Goal: Task Accomplishment & Management: Use online tool/utility

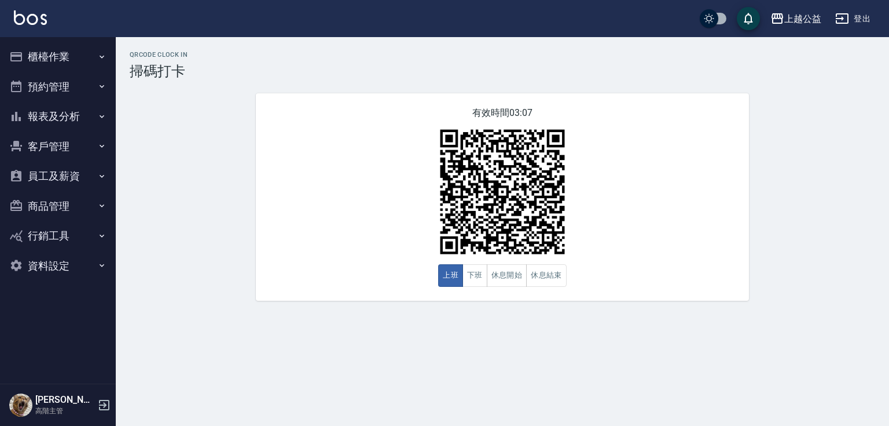
click at [59, 57] on button "櫃檯作業" at bounding box center [58, 57] width 107 height 30
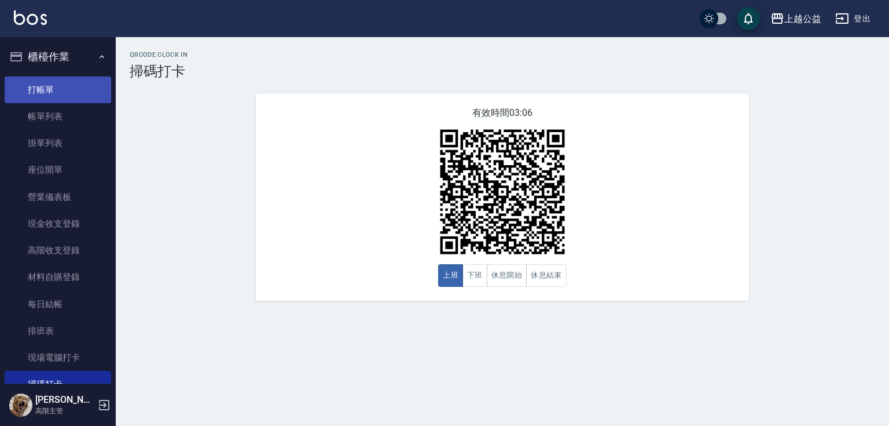
click at [39, 85] on link "打帳單" at bounding box center [58, 89] width 107 height 27
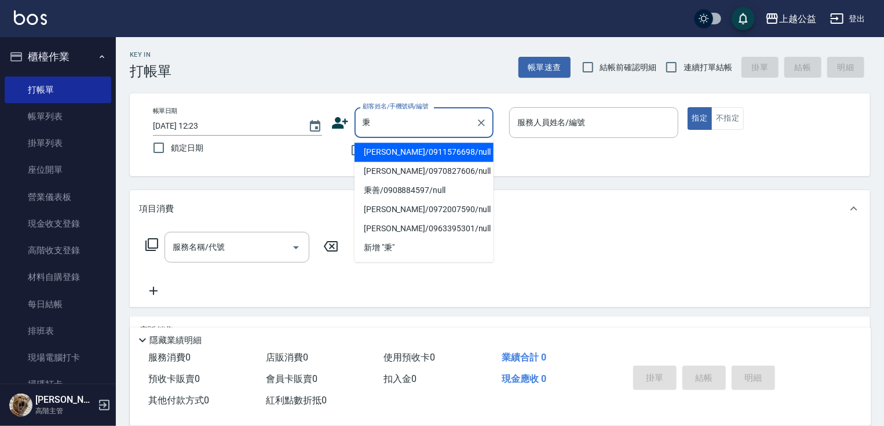
click at [422, 153] on li "陳秉揚/0911576698/null" at bounding box center [423, 151] width 139 height 19
type input "陳秉揚/0911576698/null"
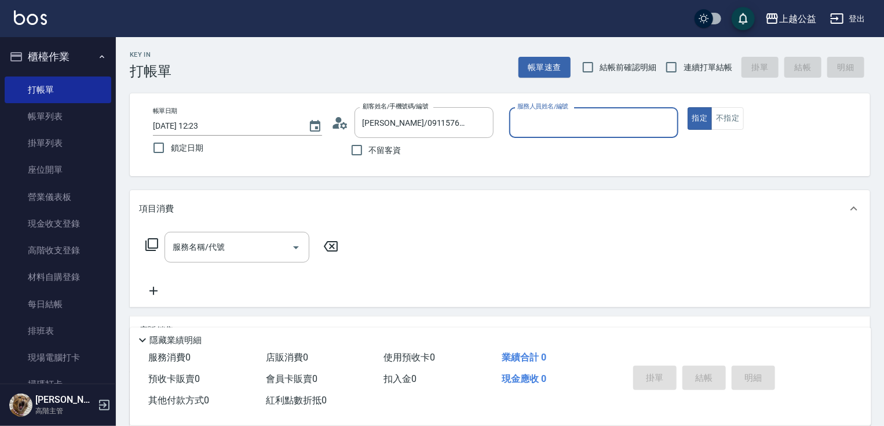
type input "廖麗婷-7"
click at [79, 94] on link "打帳單" at bounding box center [58, 89] width 107 height 27
